Goal: Check status: Check status

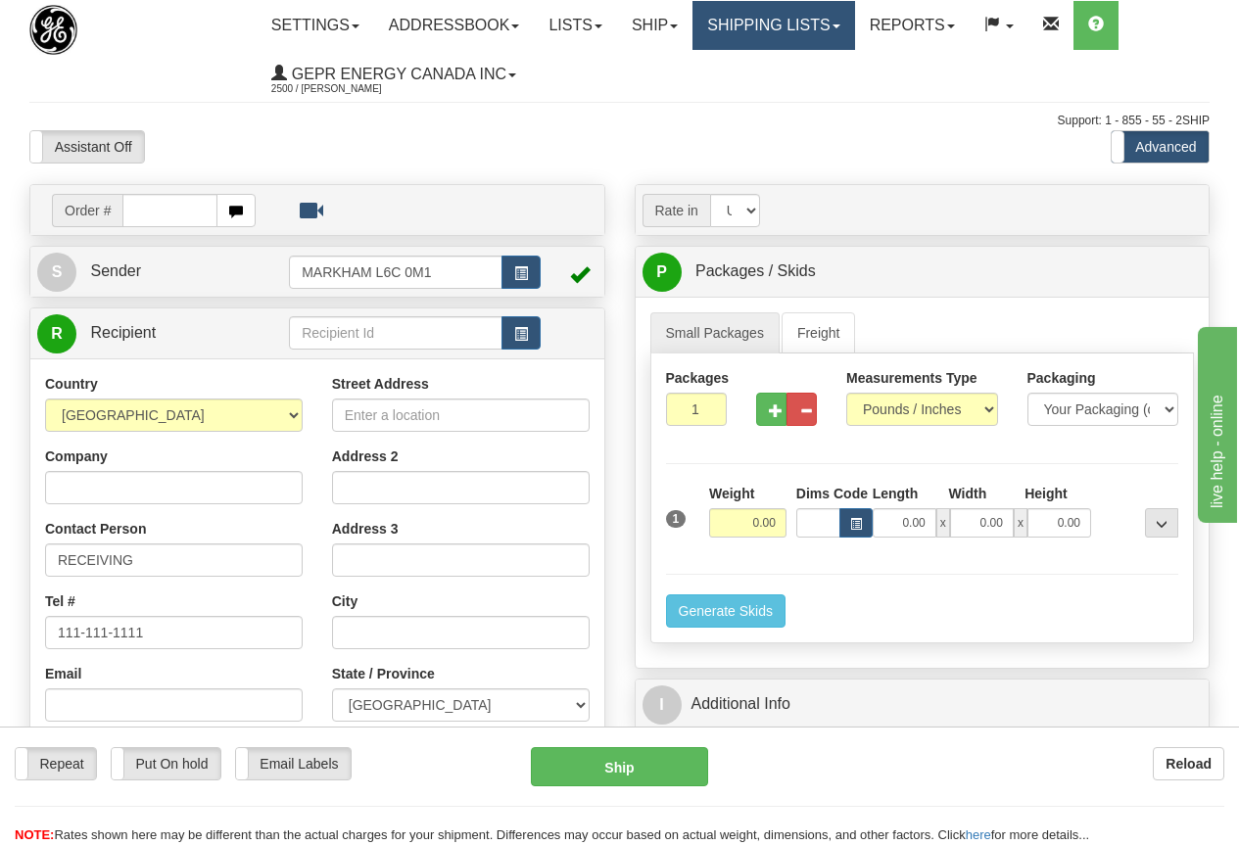
click at [801, 26] on link "Shipping lists" at bounding box center [773, 25] width 162 height 49
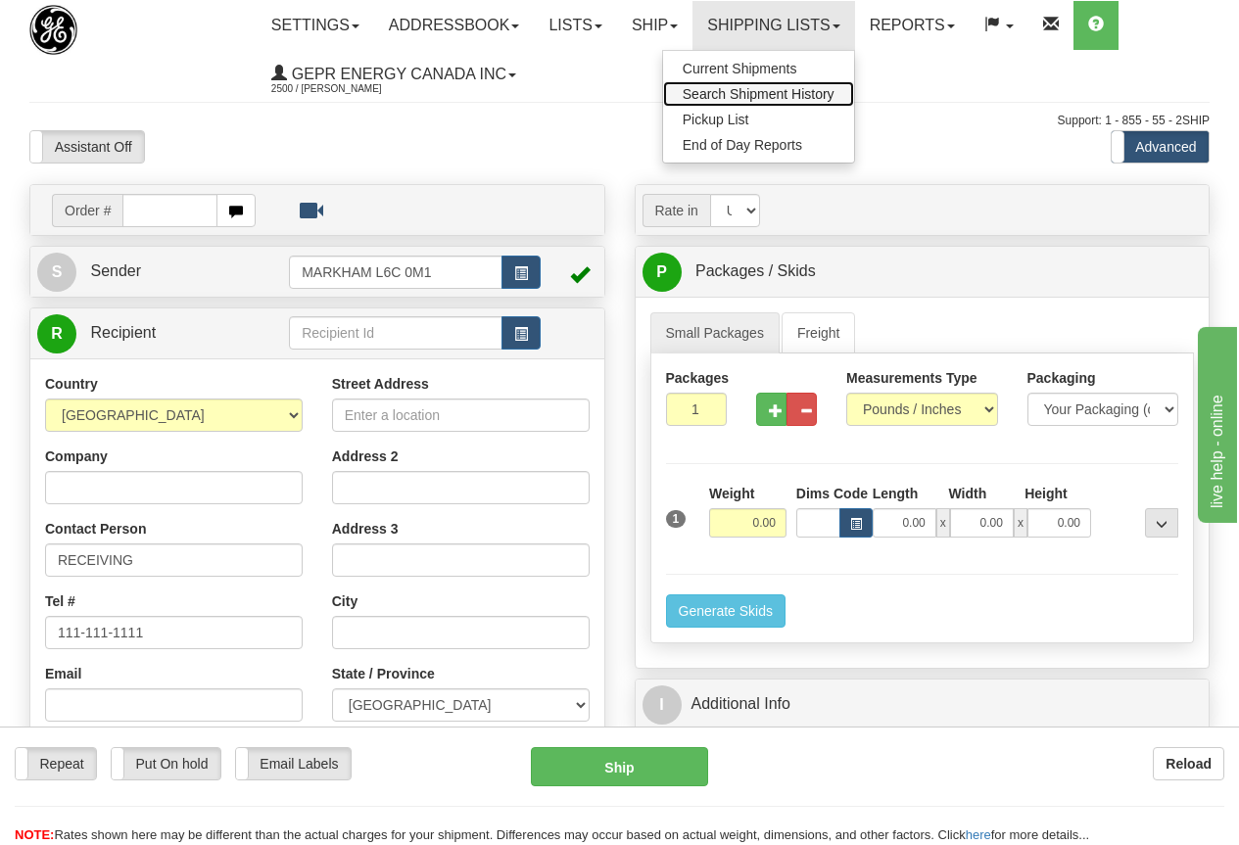
click at [809, 92] on span "Search Shipment History" at bounding box center [759, 94] width 152 height 16
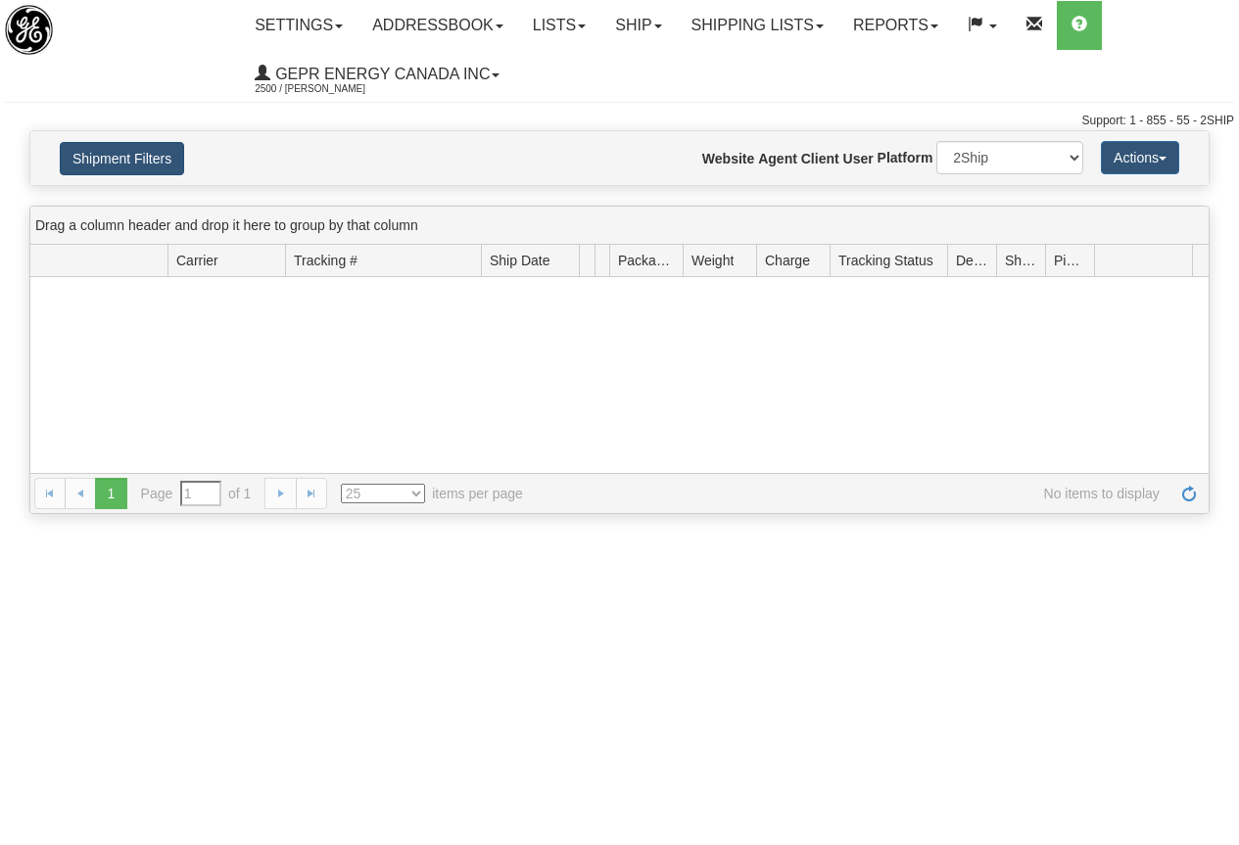
type input "From [DATE] To [DATE]"
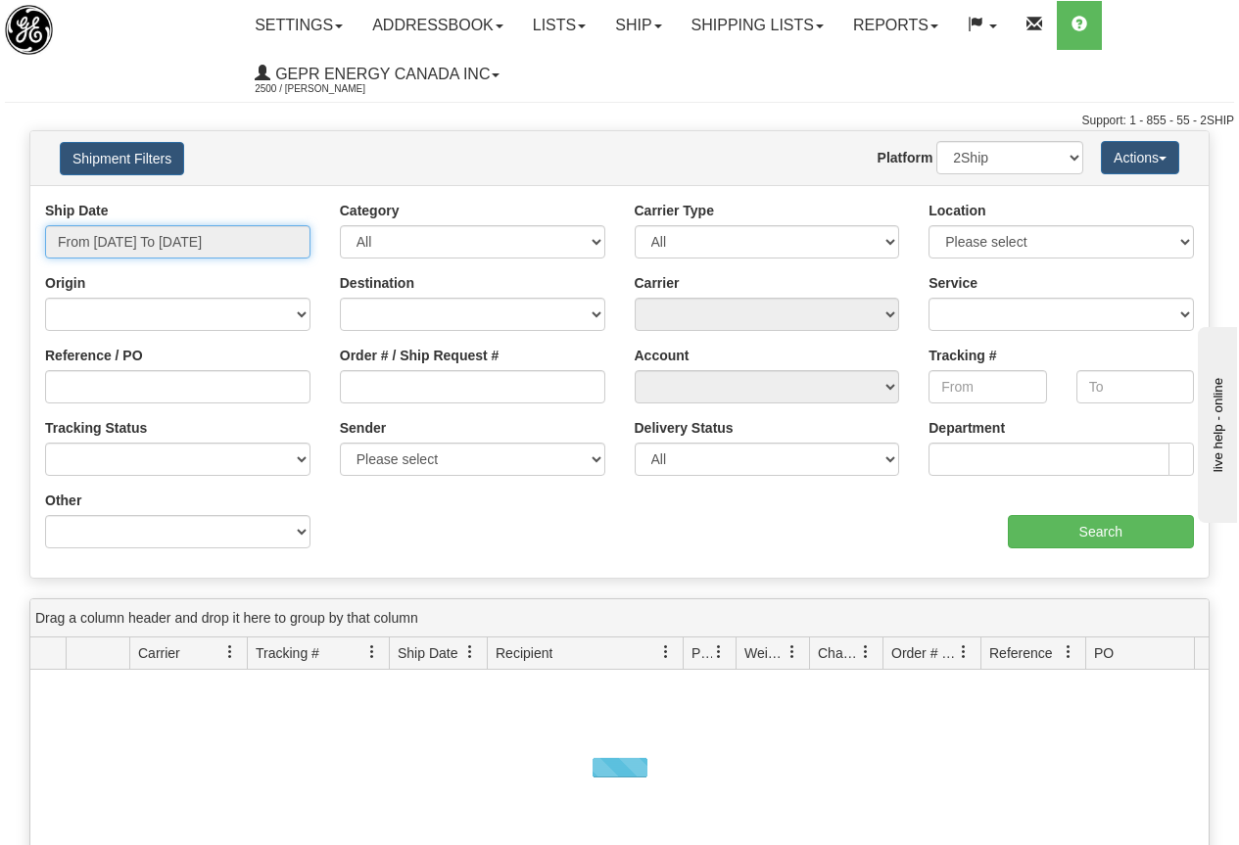
click at [136, 237] on input "From 08/27/2025 To 08/28/2025" at bounding box center [177, 241] width 265 height 33
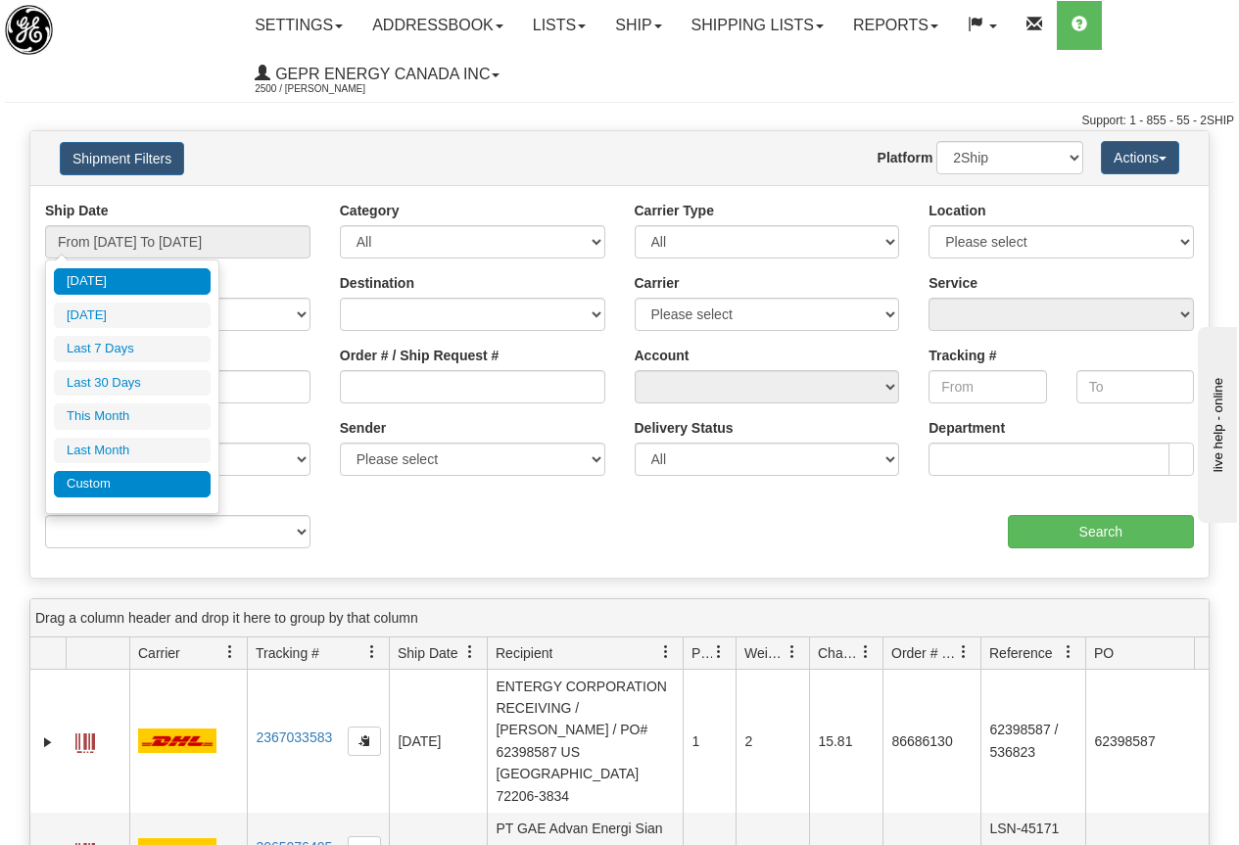
click at [102, 483] on li "Custom" at bounding box center [132, 484] width 157 height 26
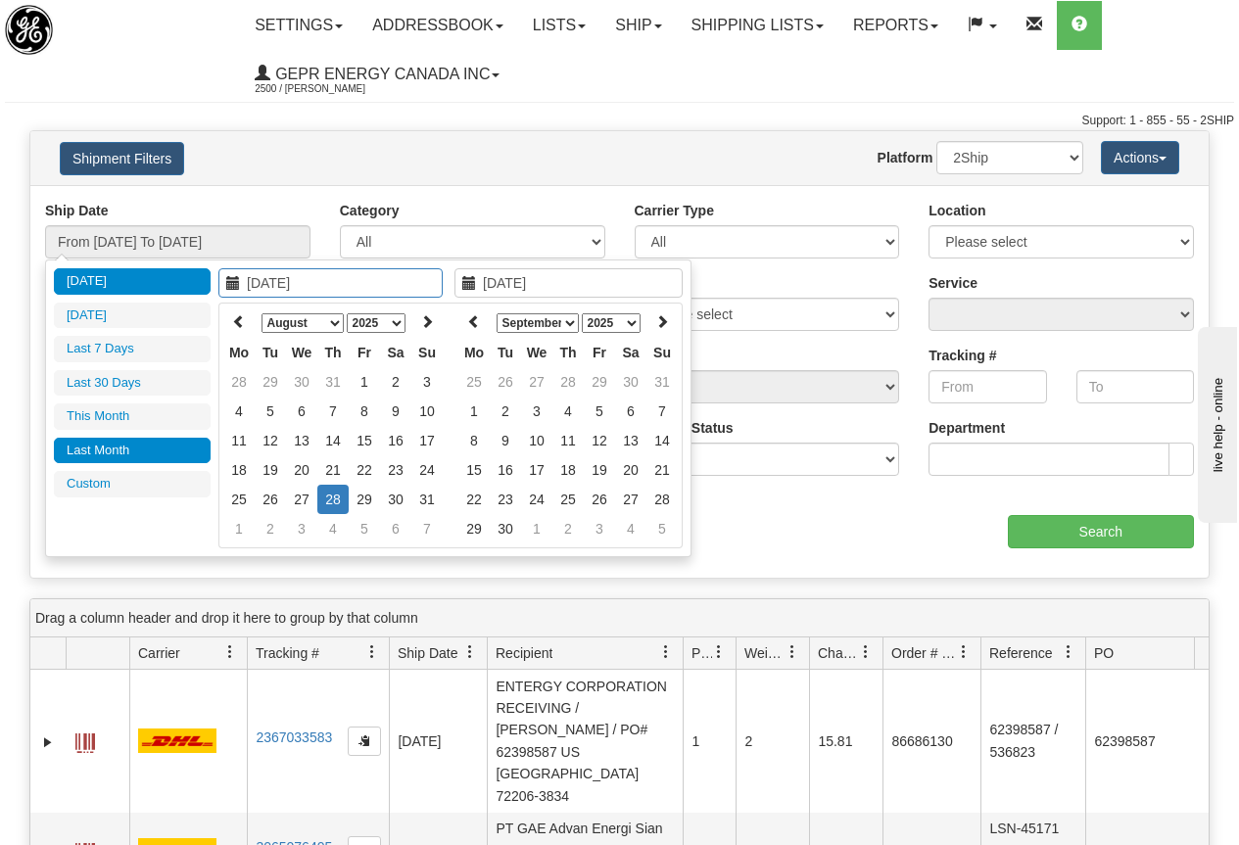
type input "07/01/2025"
type input "07/31/2025"
type input "[DATE]"
click at [238, 319] on icon at bounding box center [239, 321] width 14 height 14
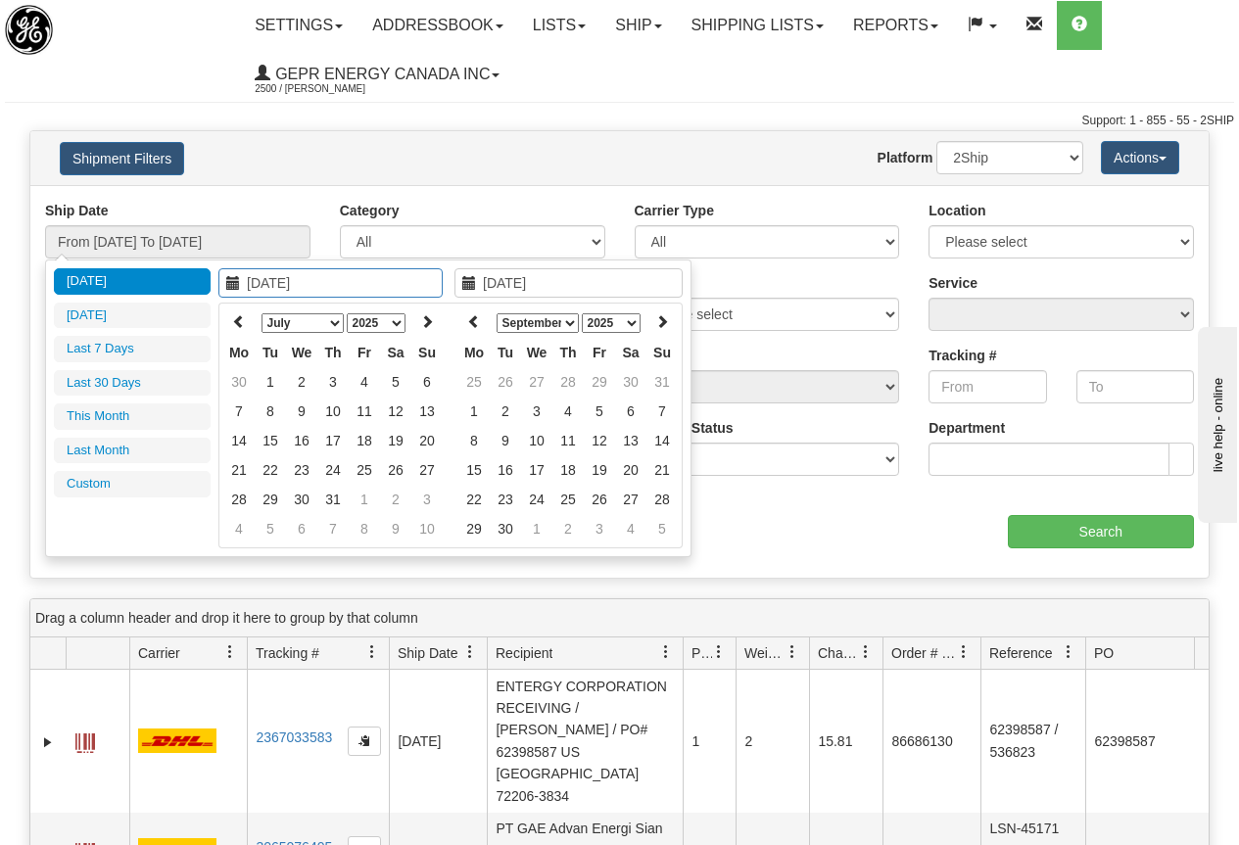
click at [238, 319] on icon at bounding box center [239, 321] width 14 height 14
type input "04/01/2025"
click at [262, 382] on td "1" at bounding box center [270, 381] width 31 height 29
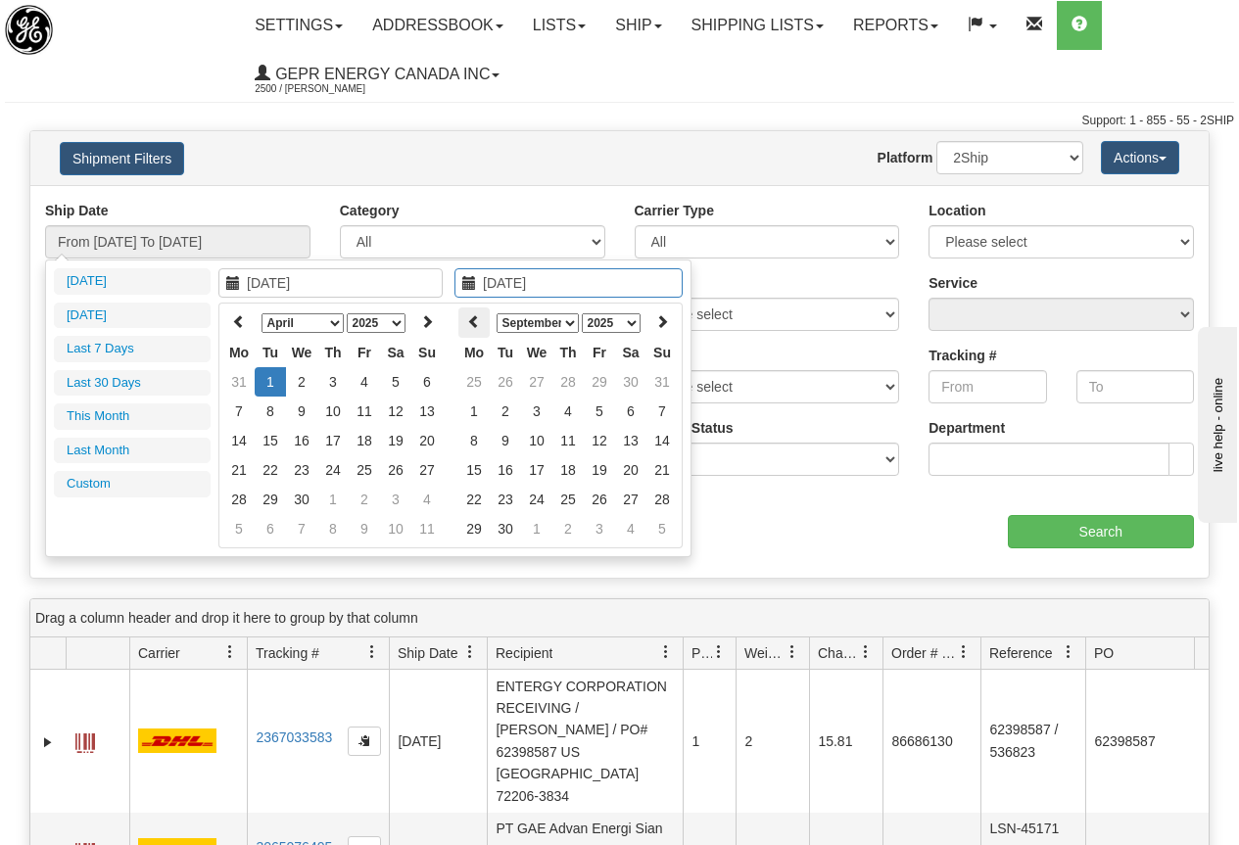
click at [473, 326] on icon at bounding box center [474, 321] width 14 height 14
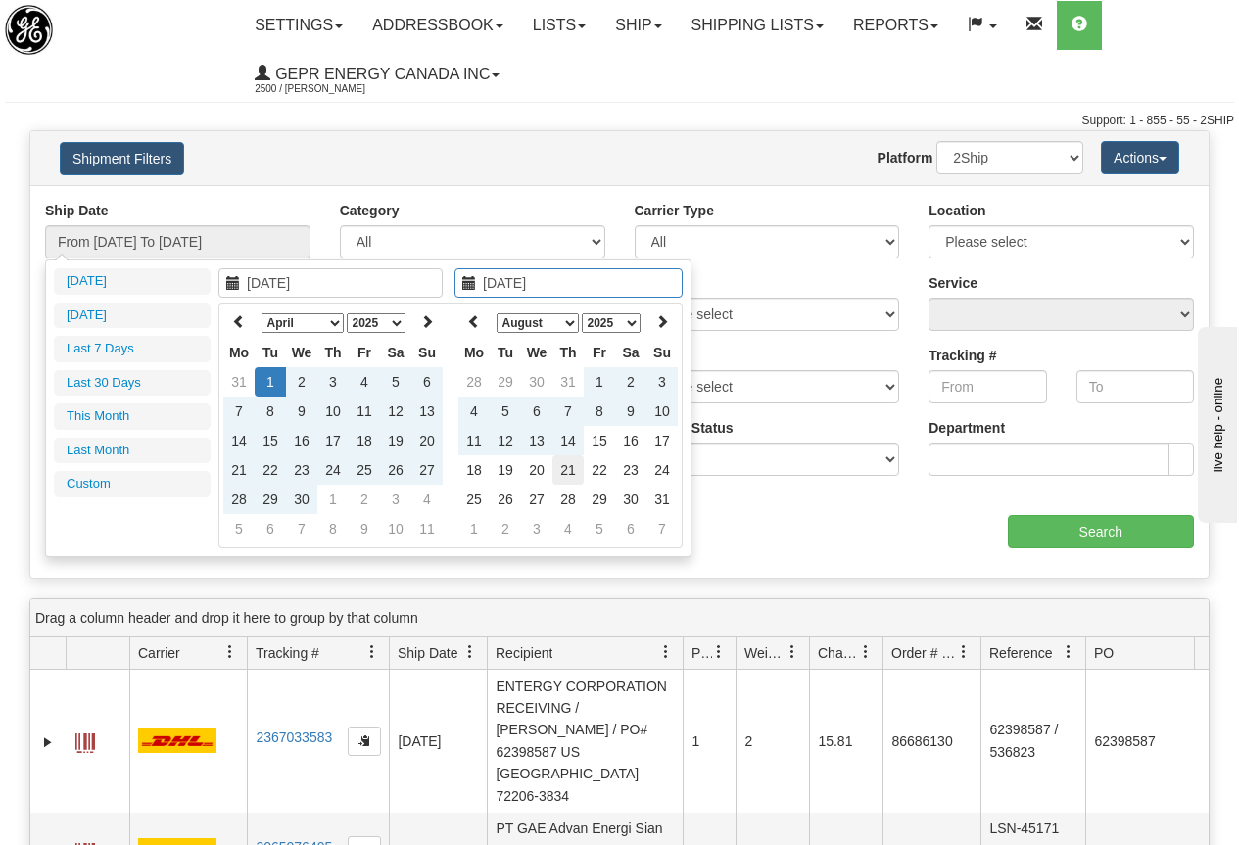
type input "08/21/2025"
click at [571, 464] on td "21" at bounding box center [567, 469] width 31 height 29
type input "From 04/01/2025 To 08/21/2025"
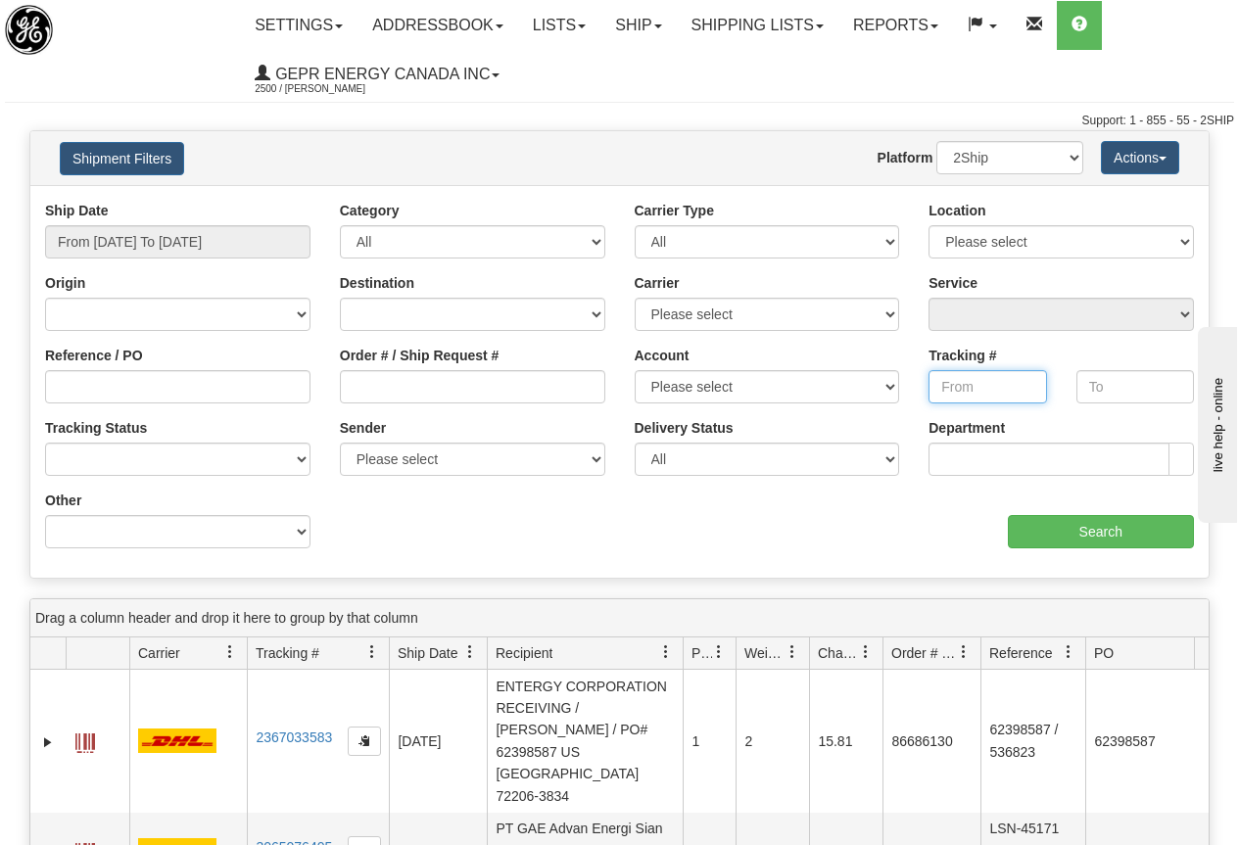
click at [962, 392] on input "Tracking #" at bounding box center [987, 386] width 118 height 33
paste input "288438739913"
type input "288438739913"
click at [1104, 531] on input "Search" at bounding box center [1101, 531] width 187 height 33
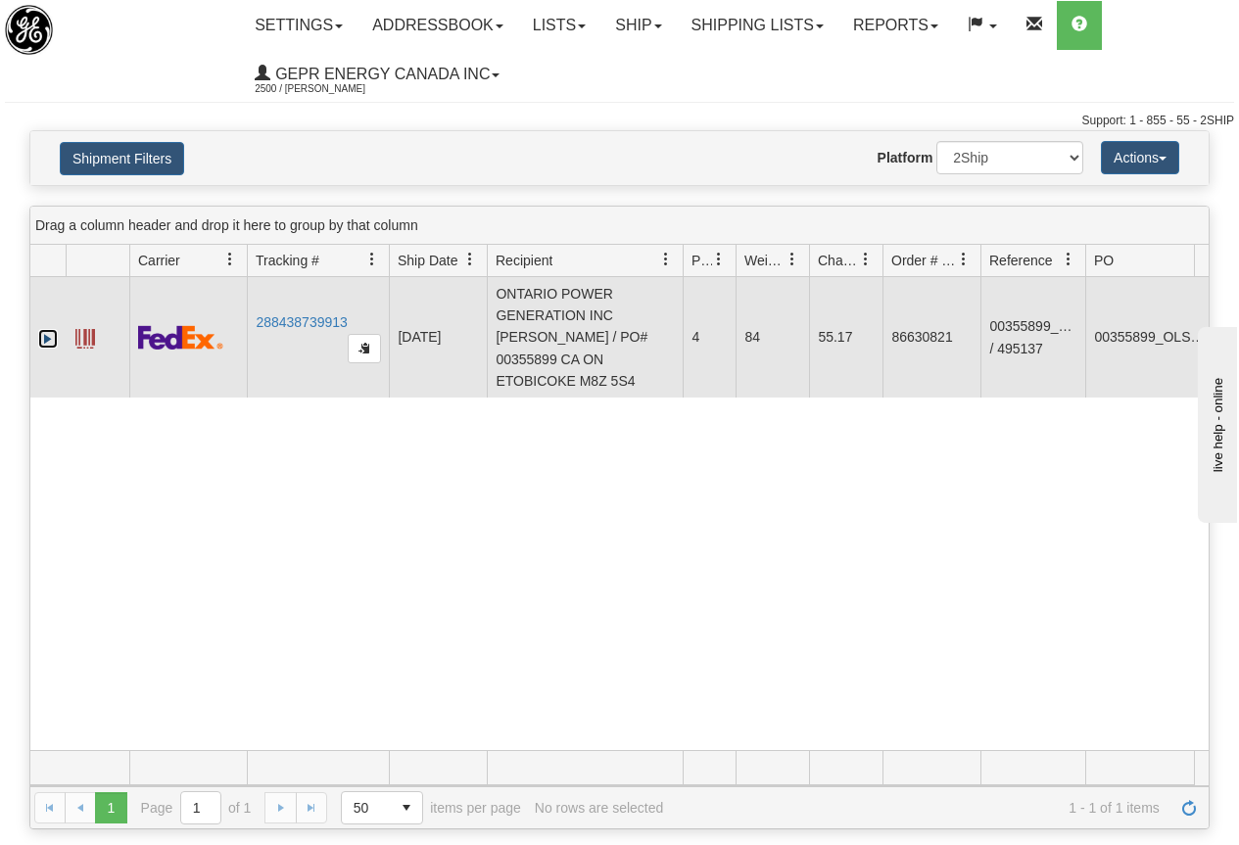
click at [42, 329] on link "Expand" at bounding box center [48, 339] width 20 height 20
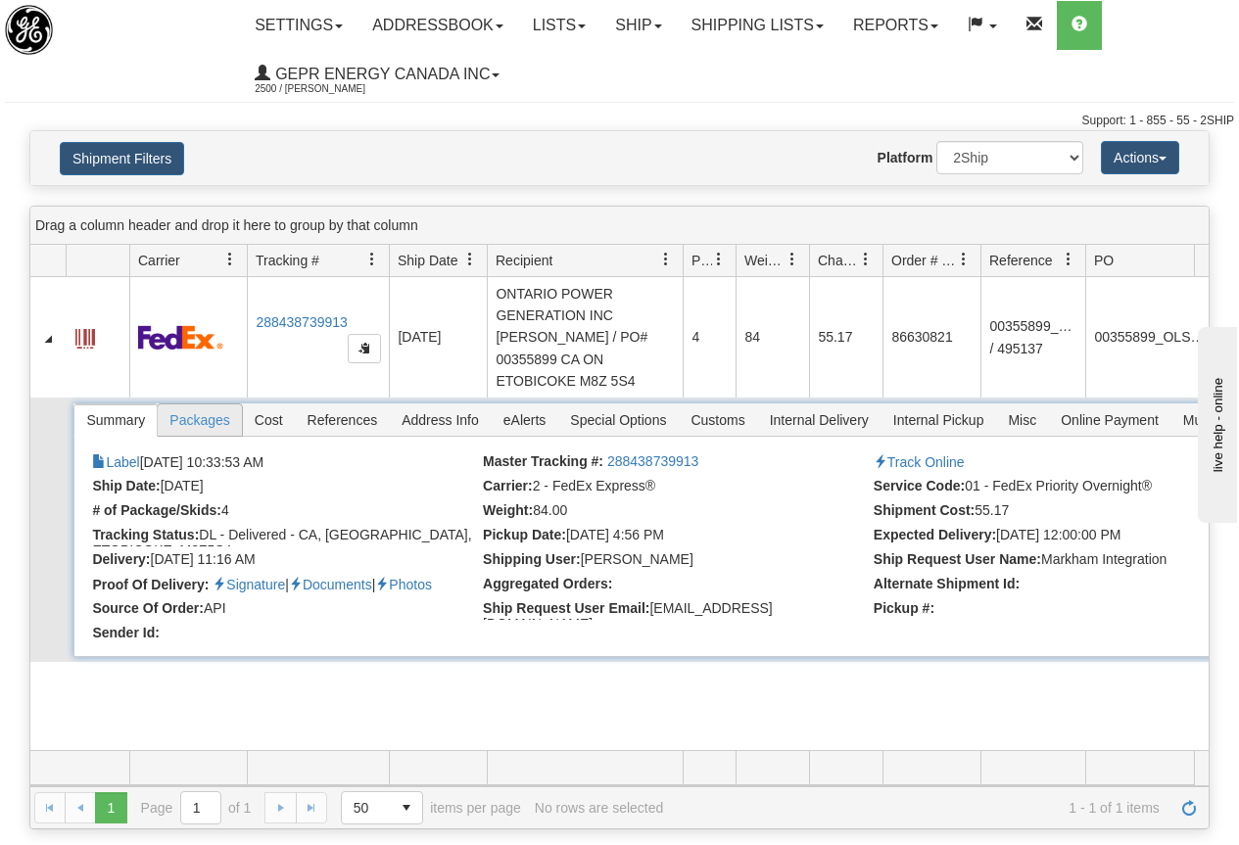
click at [209, 404] on span "Packages" at bounding box center [199, 419] width 83 height 31
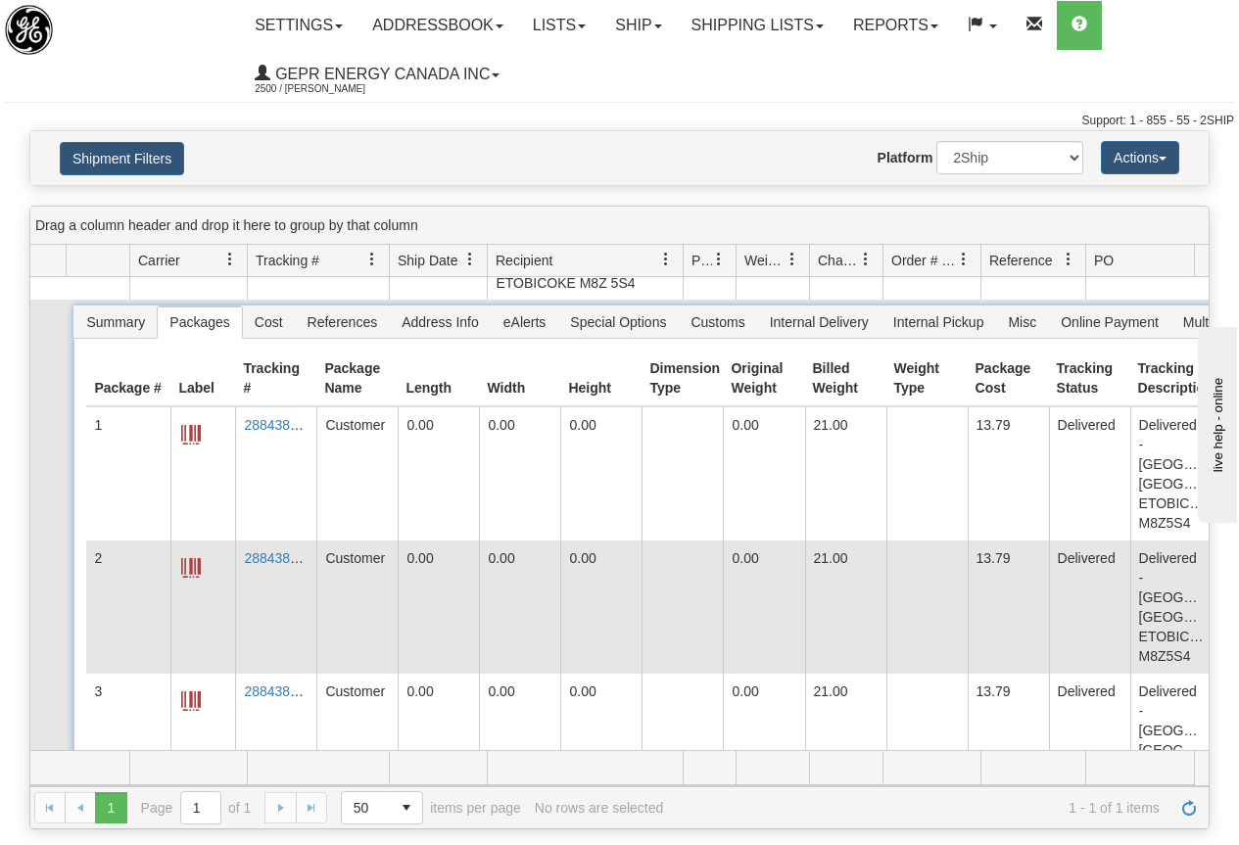
scroll to position [142, 0]
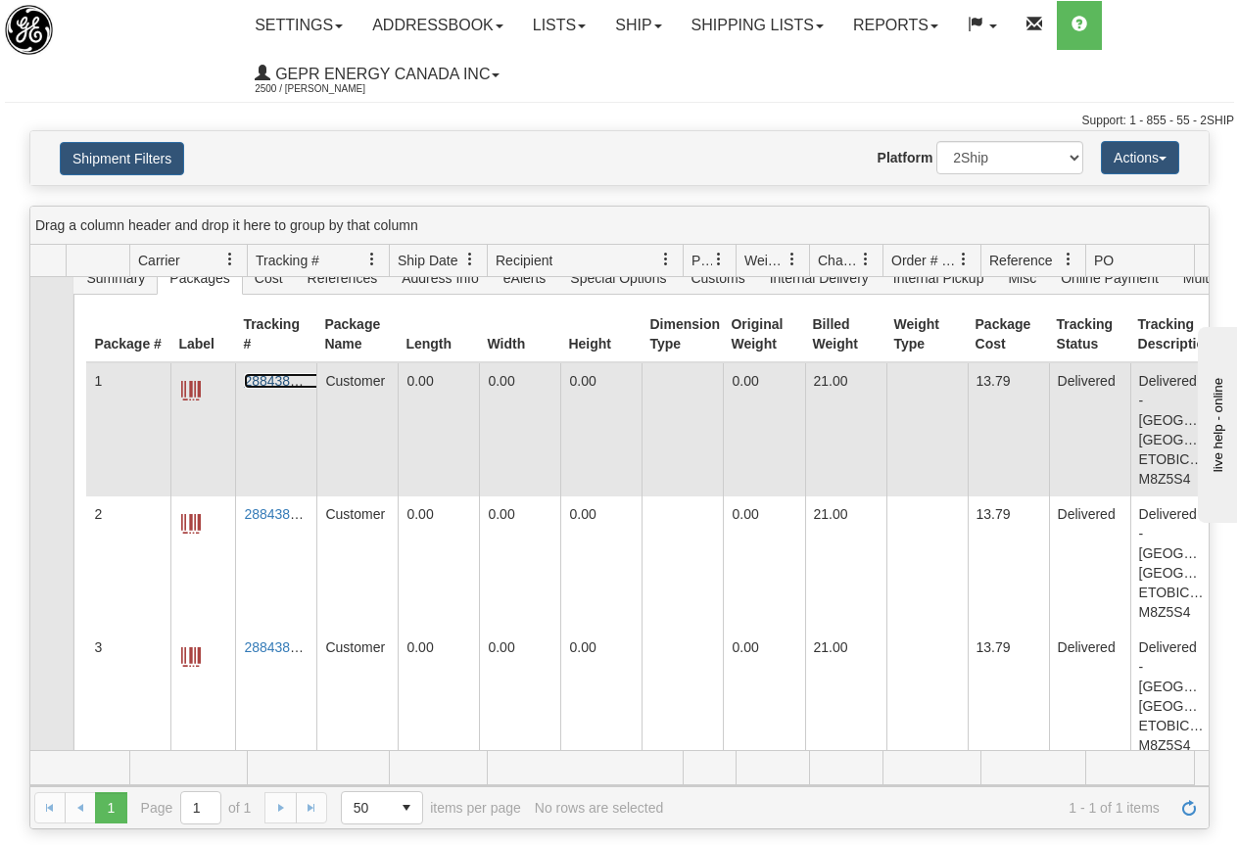
click at [276, 373] on link "288438739913" at bounding box center [289, 381] width 91 height 16
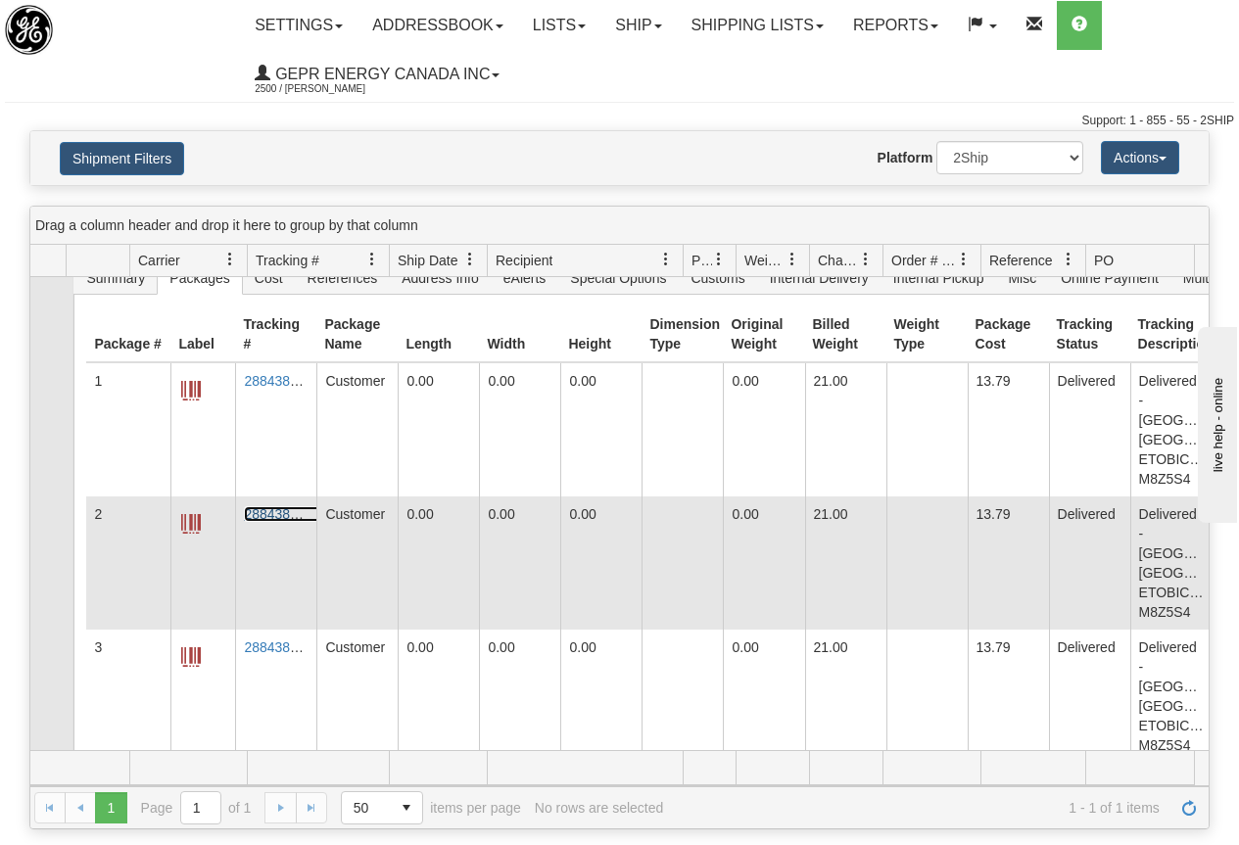
click at [267, 506] on link "288438740814" at bounding box center [289, 514] width 91 height 16
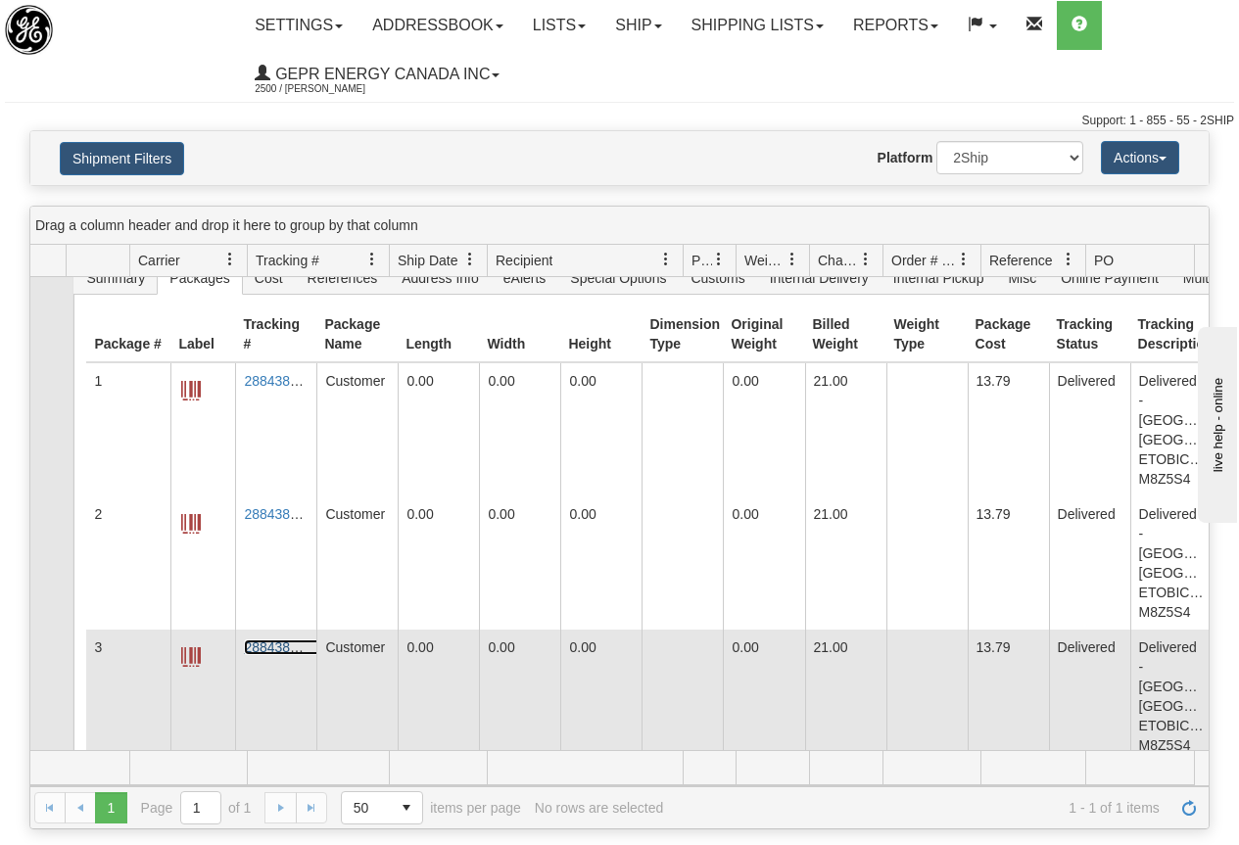
click at [258, 639] on link "288438741317" at bounding box center [289, 647] width 91 height 16
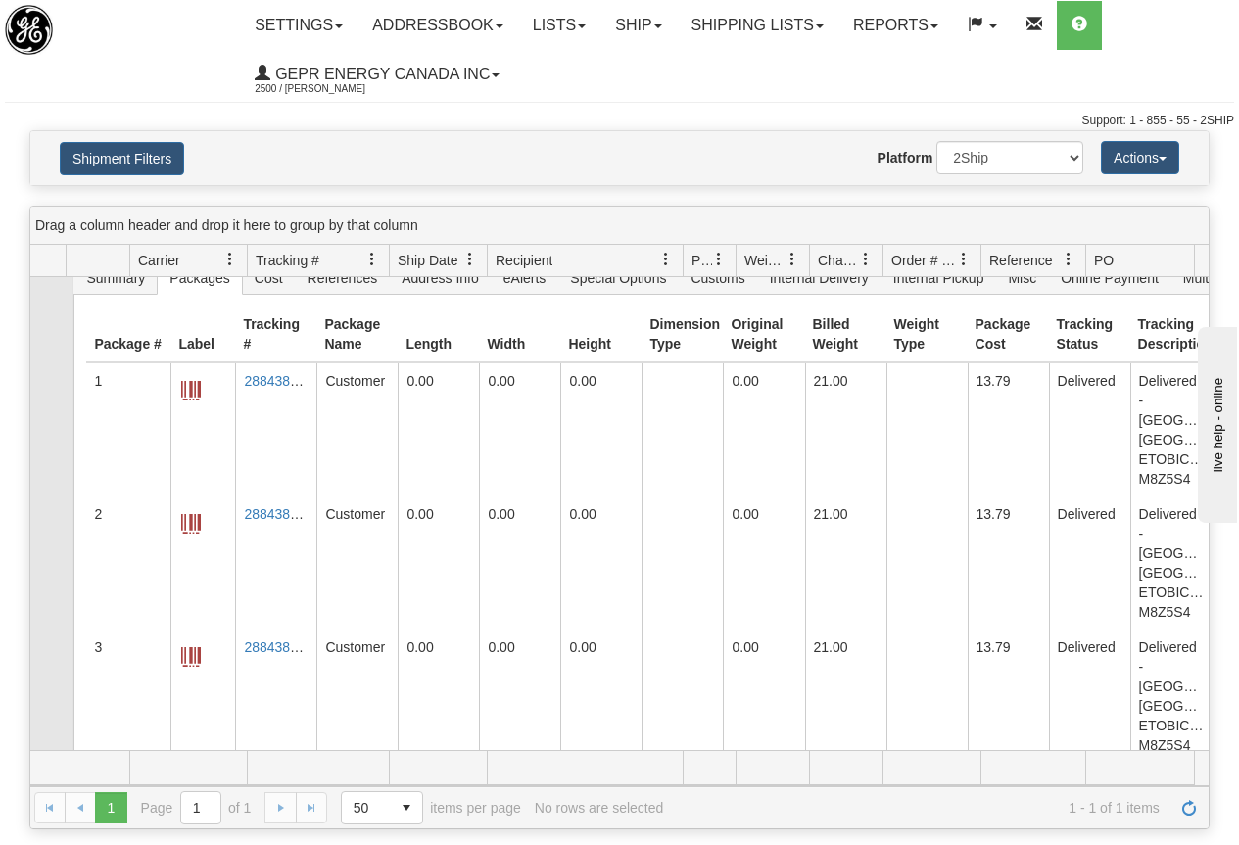
click at [264, 773] on link "288438742380" at bounding box center [289, 781] width 91 height 16
